Goal: Information Seeking & Learning: Learn about a topic

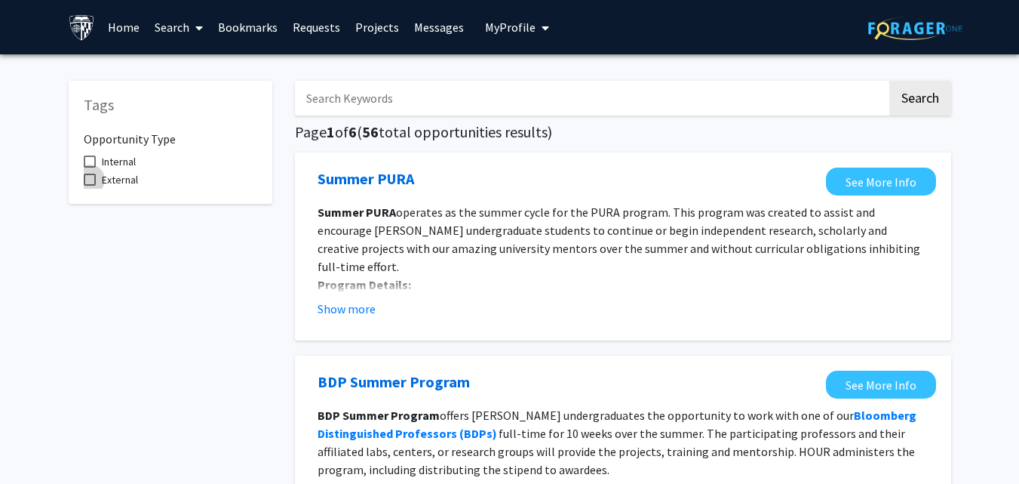
click at [87, 180] on span at bounding box center [90, 180] width 12 height 12
click at [89, 186] on input "External" at bounding box center [89, 186] width 1 height 1
checkbox input "true"
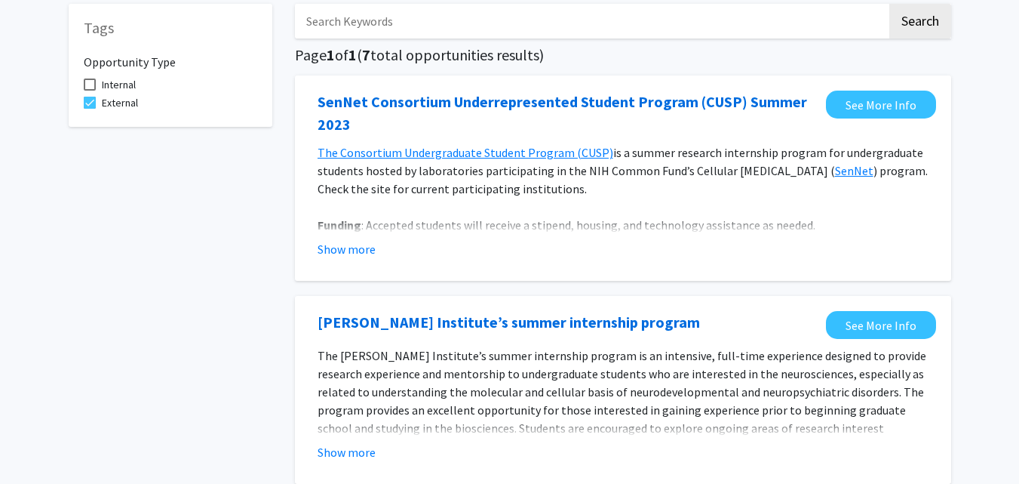
scroll to position [84, 0]
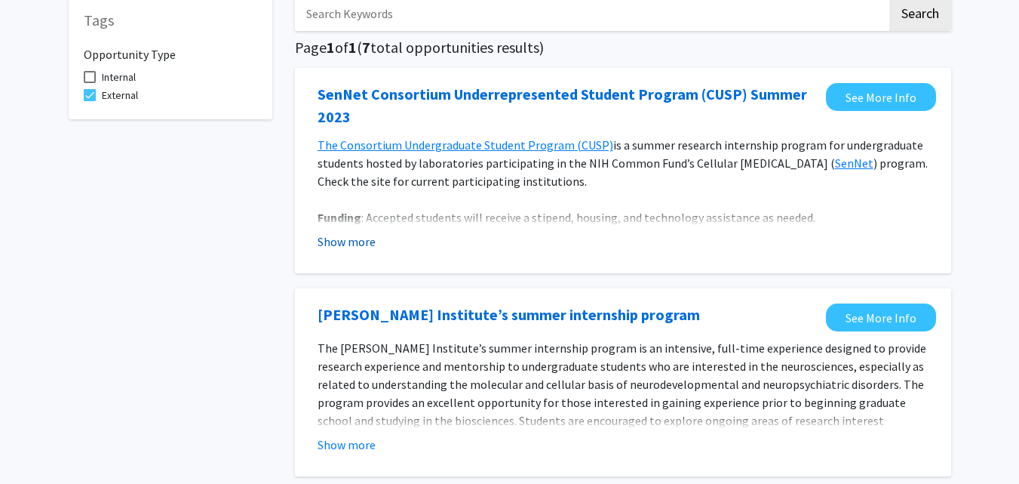
click at [361, 236] on button "Show more" at bounding box center [347, 241] width 58 height 18
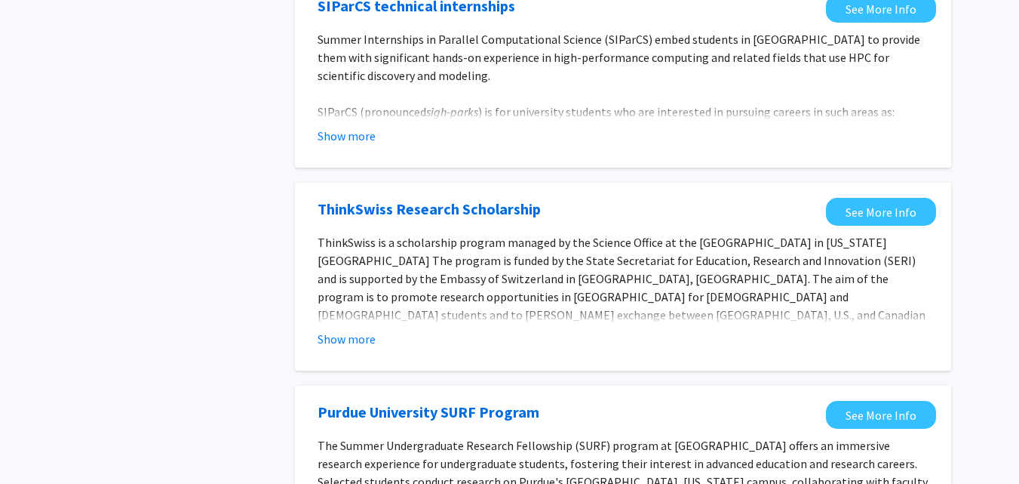
scroll to position [616, 0]
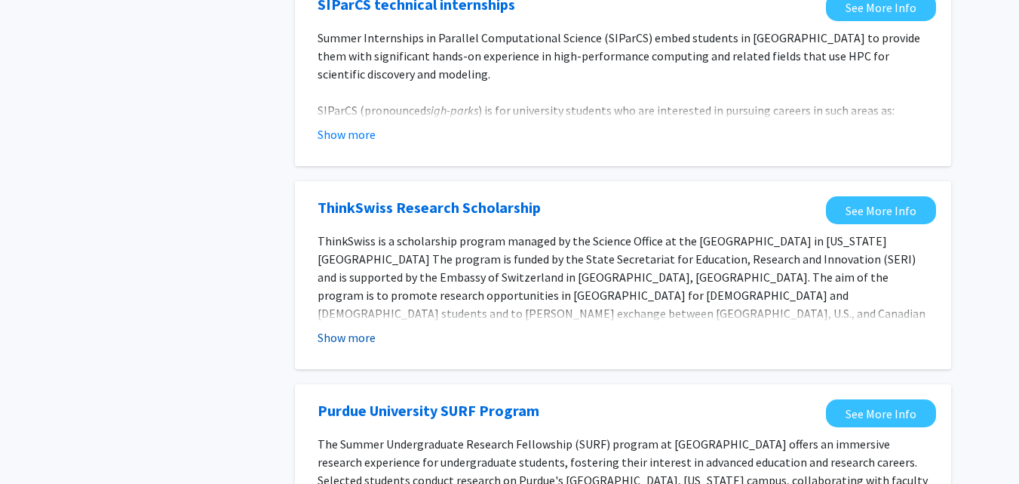
click at [355, 336] on button "Show more" at bounding box center [347, 337] width 58 height 18
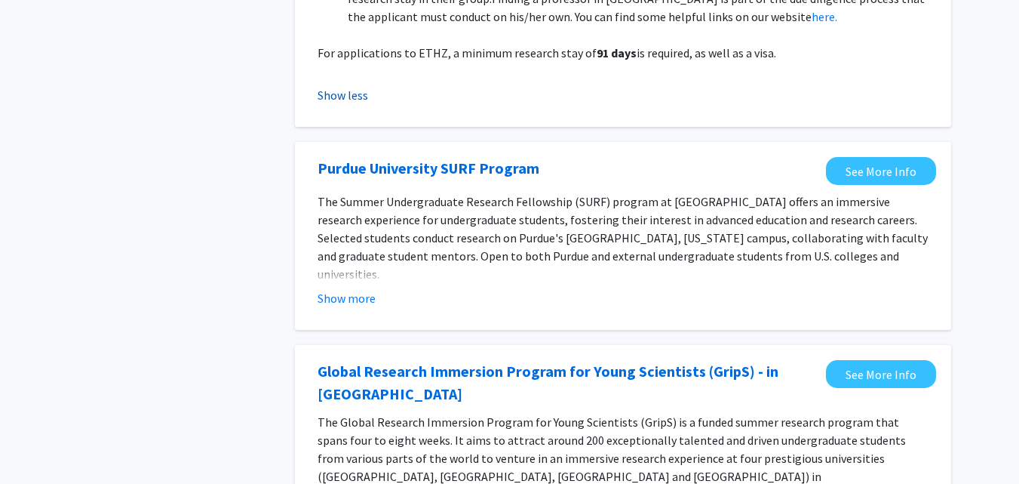
scroll to position [1076, 0]
click at [357, 288] on button "Show more" at bounding box center [347, 297] width 58 height 18
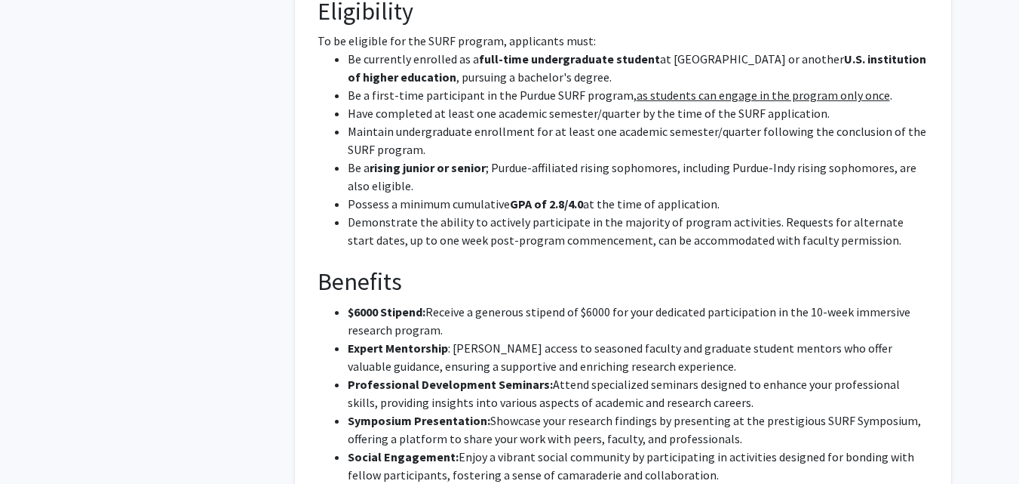
scroll to position [1452, 0]
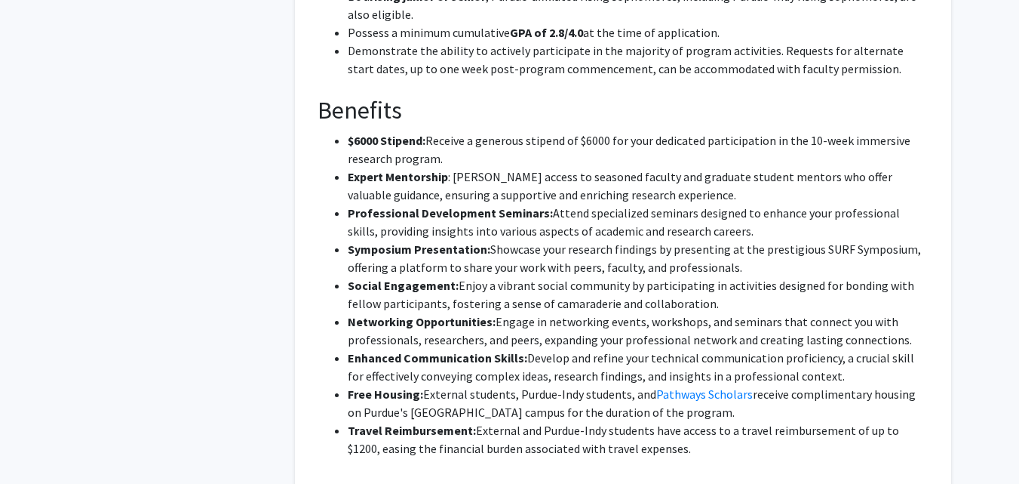
click at [463, 385] on li "Free Housing: External students, Purdue-Indy students, and Pathways Scholars re…" at bounding box center [638, 403] width 581 height 36
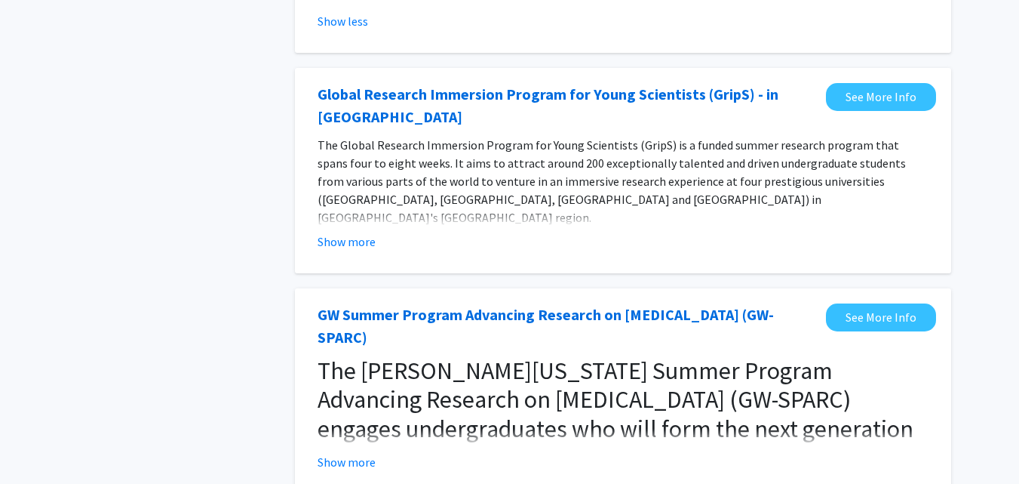
scroll to position [2114, 0]
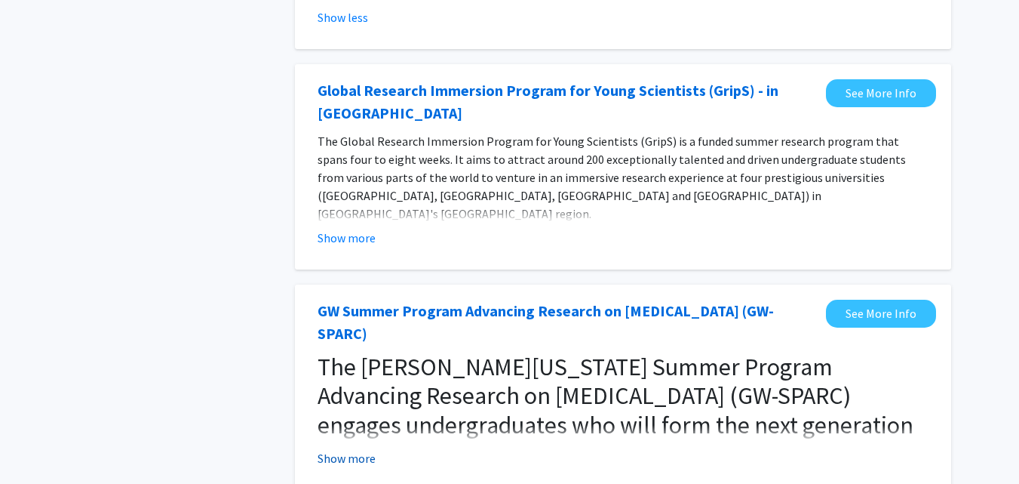
click at [369, 449] on button "Show more" at bounding box center [347, 458] width 58 height 18
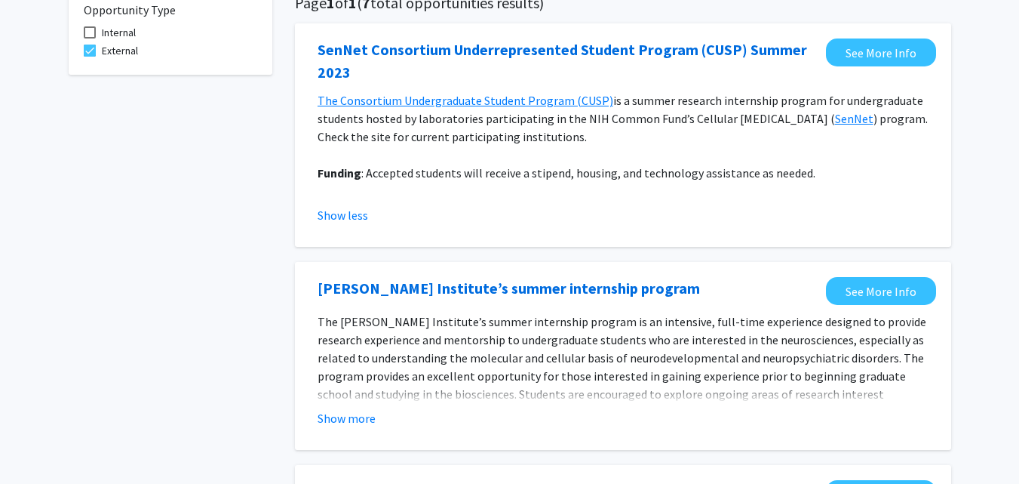
scroll to position [0, 0]
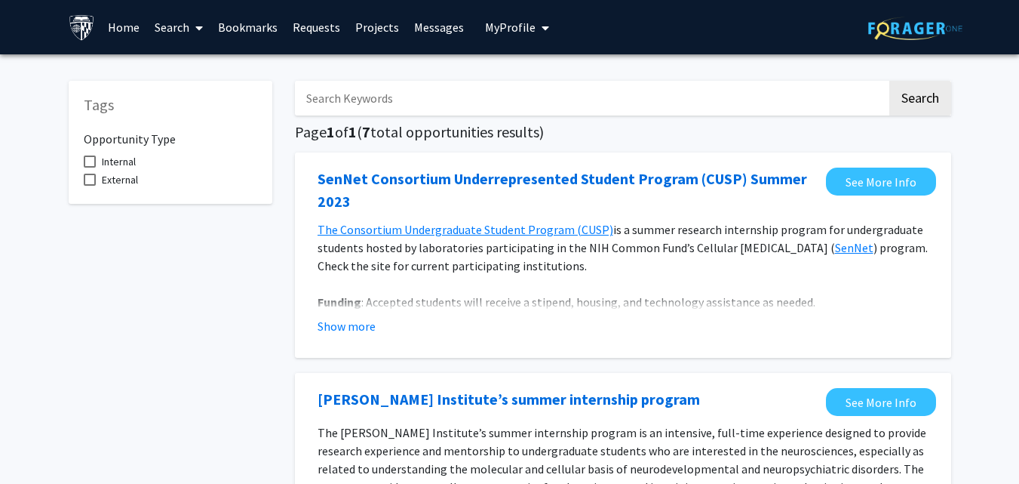
click at [88, 164] on span at bounding box center [90, 161] width 12 height 12
click at [89, 167] on input "Internal" at bounding box center [89, 167] width 1 height 1
checkbox input "true"
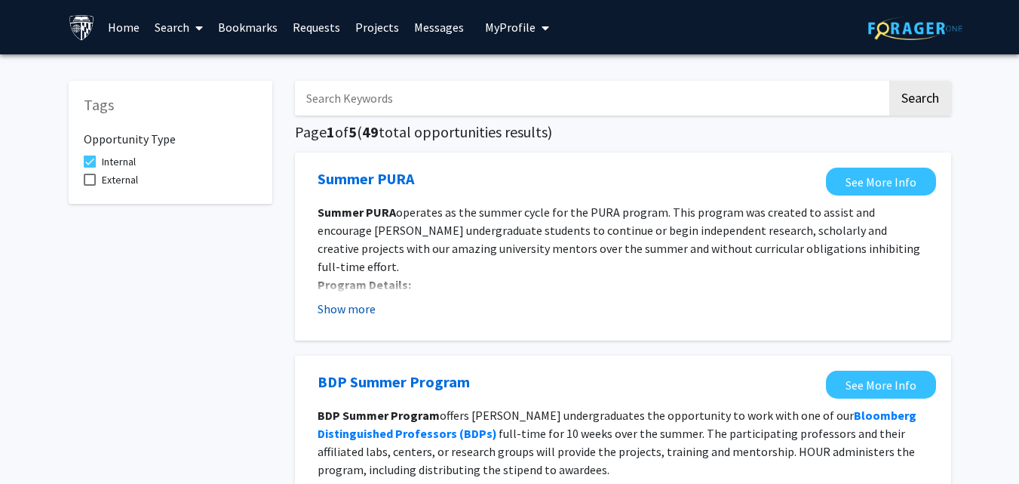
click at [364, 309] on button "Show more" at bounding box center [347, 309] width 58 height 18
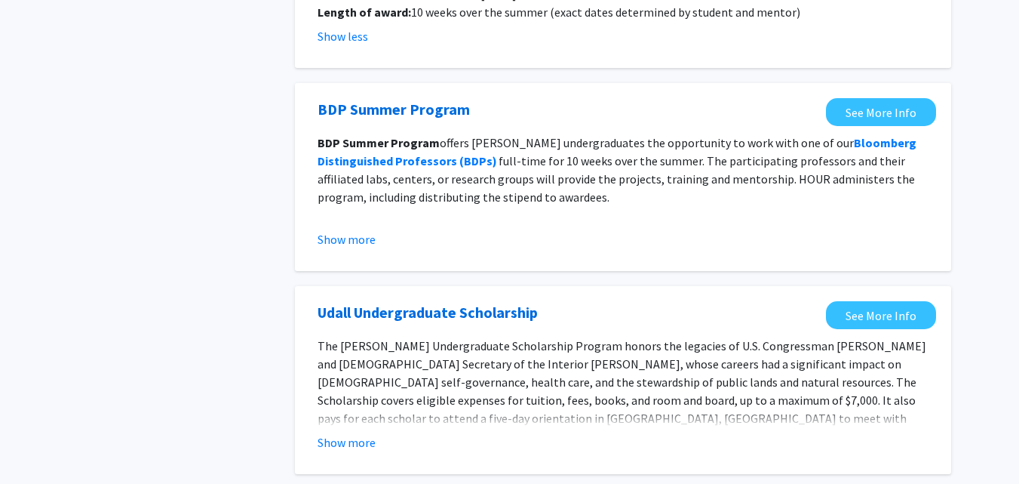
scroll to position [382, 0]
click at [352, 229] on button "Show more" at bounding box center [347, 238] width 58 height 18
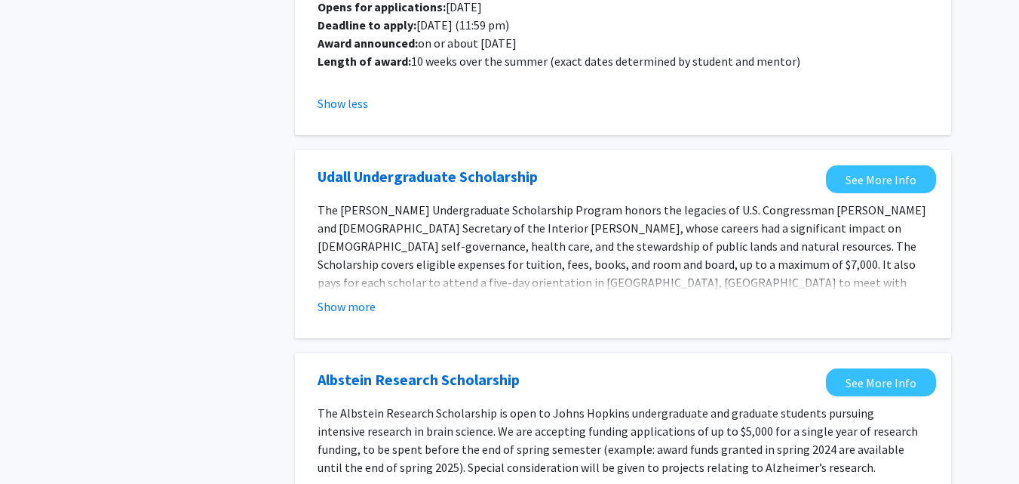
scroll to position [717, 0]
click at [354, 296] on button "Show more" at bounding box center [347, 305] width 58 height 18
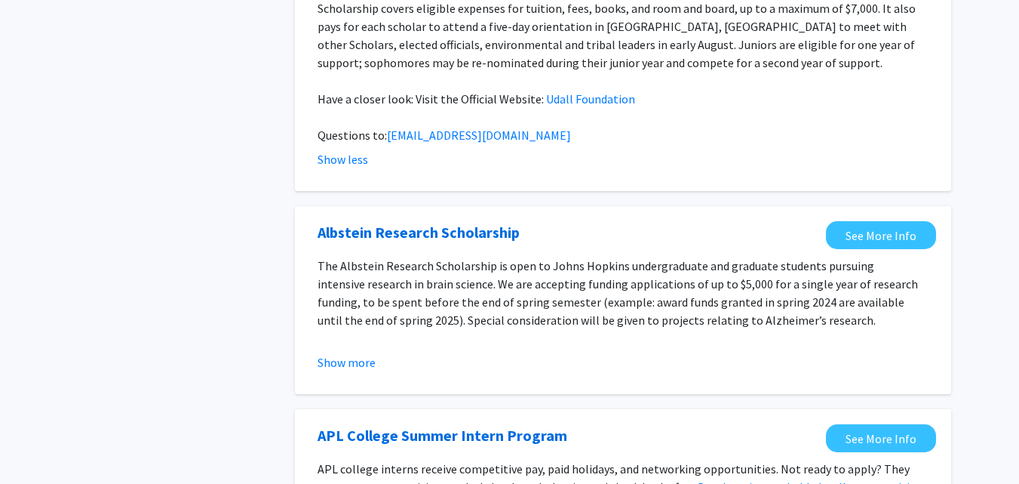
scroll to position [993, 0]
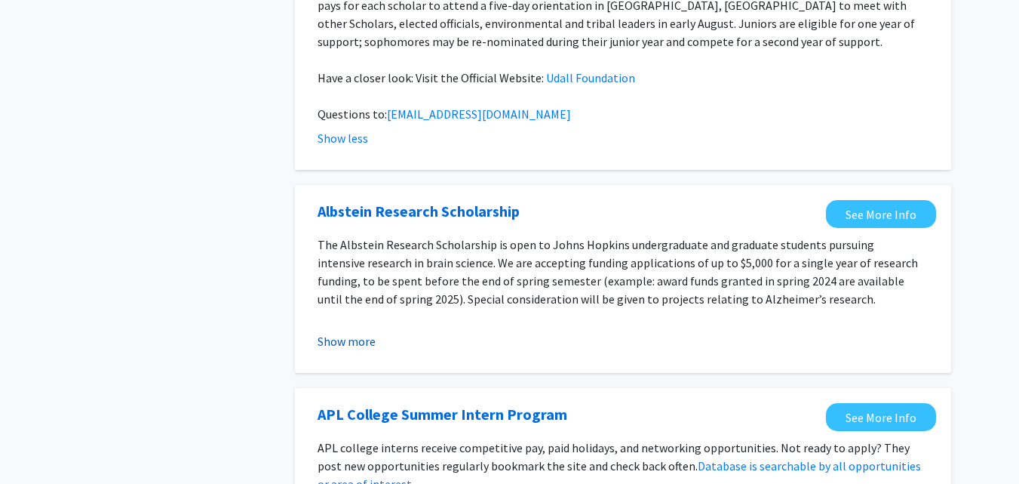
click at [339, 332] on button "Show more" at bounding box center [347, 341] width 58 height 18
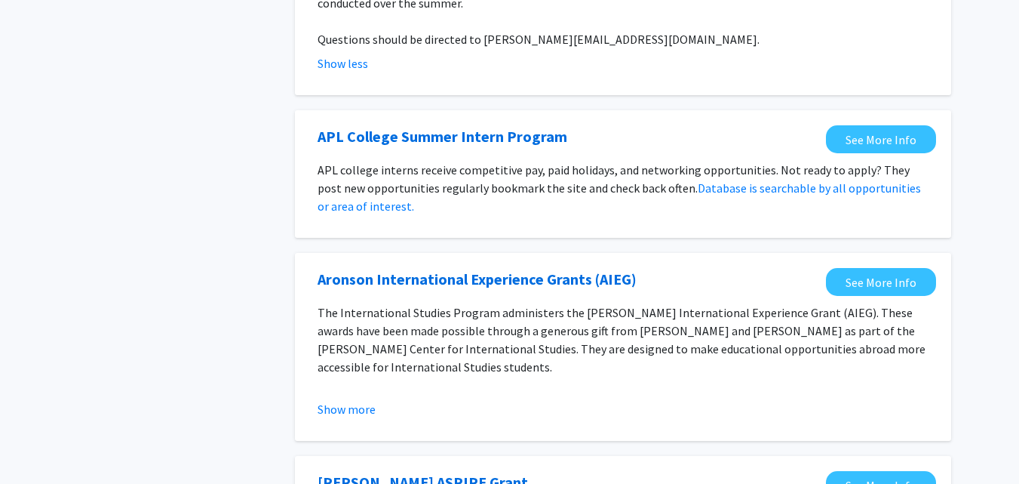
scroll to position [1381, 0]
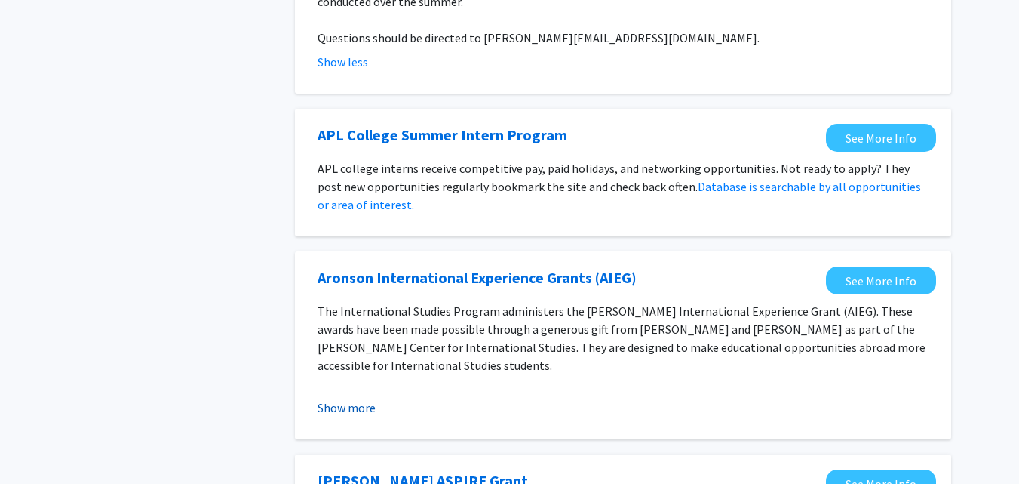
click at [367, 398] on button "Show more" at bounding box center [347, 407] width 58 height 18
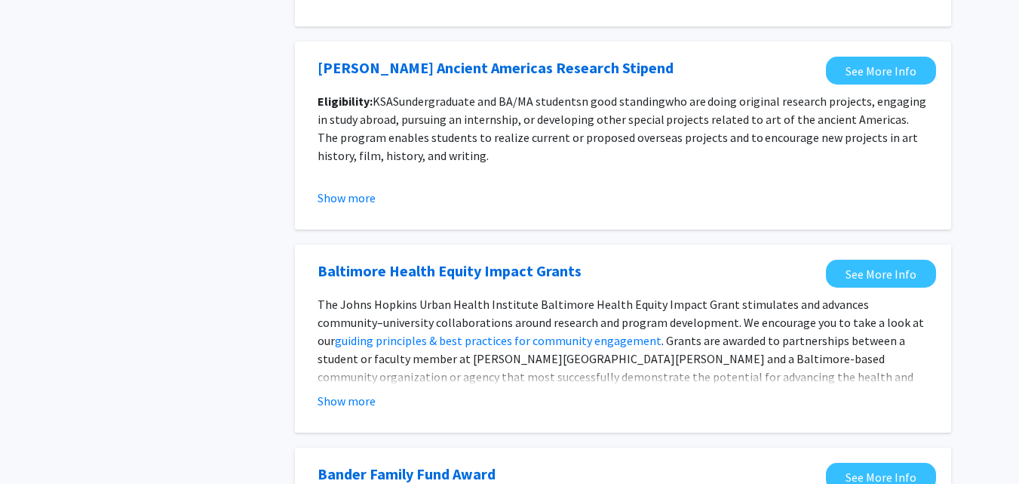
scroll to position [2273, 0]
